Goal: Task Accomplishment & Management: Manage account settings

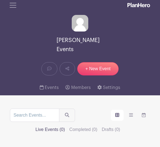
click at [14, 7] on span "Toggle navigation" at bounding box center [13, 5] width 8 height 8
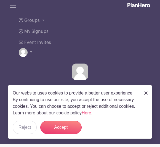
click at [44, 23] on link "Groups" at bounding box center [80, 20] width 122 height 11
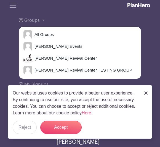
click at [36, 59] on span "[PERSON_NAME] Revival Center" at bounding box center [64, 58] width 65 height 6
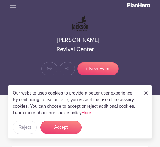
click at [64, 126] on button "Accept" at bounding box center [60, 127] width 41 height 13
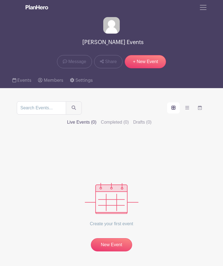
click at [205, 11] on span "Toggle navigation" at bounding box center [203, 7] width 8 height 8
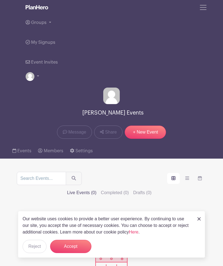
click at [44, 24] on span "Groups" at bounding box center [38, 22] width 15 height 4
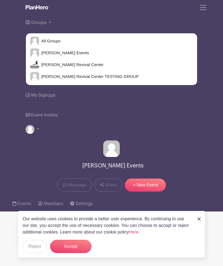
click at [46, 67] on span "[PERSON_NAME] Revival Center" at bounding box center [71, 65] width 65 height 6
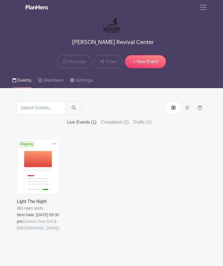
click at [17, 232] on link at bounding box center [17, 232] width 0 height 0
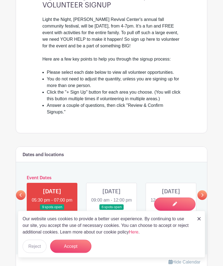
click at [80, 253] on button "Accept" at bounding box center [70, 246] width 41 height 13
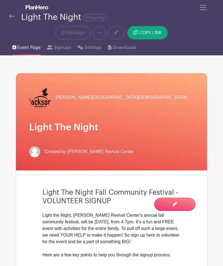
click at [71, 31] on span "Message" at bounding box center [76, 33] width 18 height 7
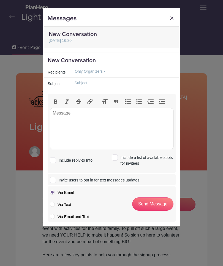
click at [171, 21] on link at bounding box center [172, 20] width 8 height 10
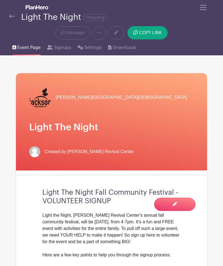
click at [56, 49] on span "Signups" at bounding box center [62, 47] width 17 height 7
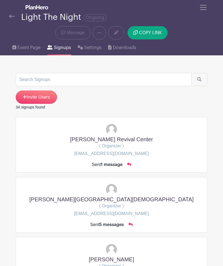
click at [89, 47] on span "Settings" at bounding box center [92, 47] width 17 height 7
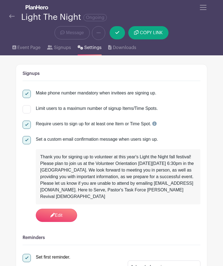
click at [192, 40] on div "Delete Event Are you sure? This event has signups associated with it. All signu…" at bounding box center [112, 33] width 192 height 14
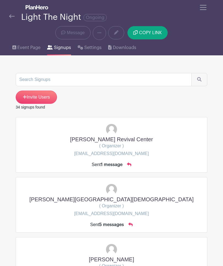
click at [11, 18] on img at bounding box center [12, 16] width 6 height 4
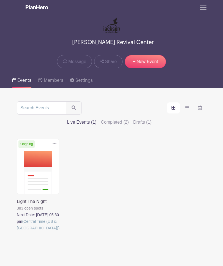
click at [129, 119] on label "Completed (2)" at bounding box center [115, 122] width 28 height 7
click at [0, 0] on input "Completed (2)" at bounding box center [0, 0] width 0 height 0
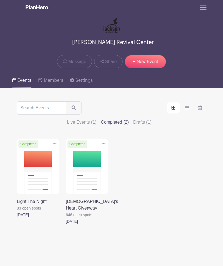
click at [152, 119] on label "Drafts (1)" at bounding box center [142, 122] width 18 height 7
click at [0, 0] on input "Drafts (1)" at bounding box center [0, 0] width 0 height 0
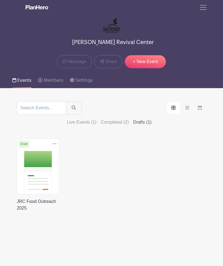
click at [97, 119] on label "Live Events (1)" at bounding box center [82, 122] width 30 height 7
click at [0, 0] on input "Live Events (1)" at bounding box center [0, 0] width 0 height 0
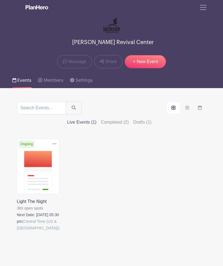
click at [17, 232] on link at bounding box center [17, 232] width 0 height 0
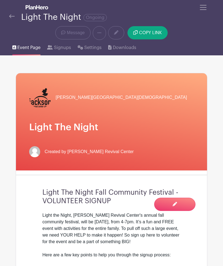
click at [61, 47] on span "Signups" at bounding box center [62, 47] width 17 height 7
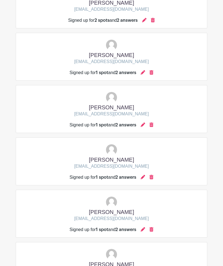
scroll to position [1488, 0]
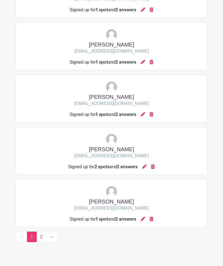
click at [53, 242] on link "→" at bounding box center [52, 237] width 12 height 10
